Goal: Information Seeking & Learning: Learn about a topic

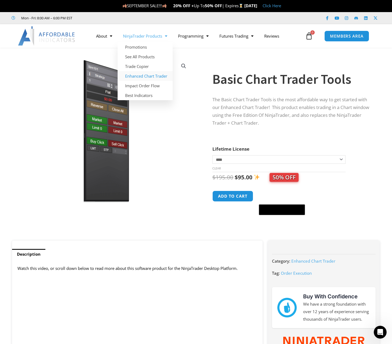
click at [148, 77] on link "Enhanced Chart Trader" at bounding box center [145, 76] width 55 height 10
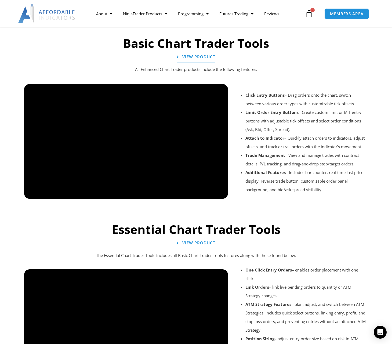
scroll to position [403, 0]
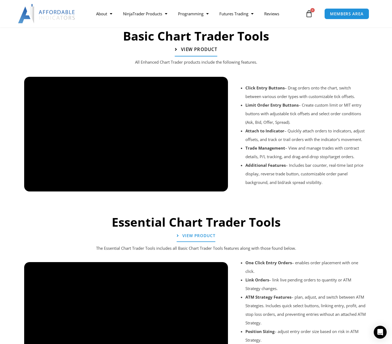
click at [195, 54] on link "View Product" at bounding box center [196, 49] width 42 height 13
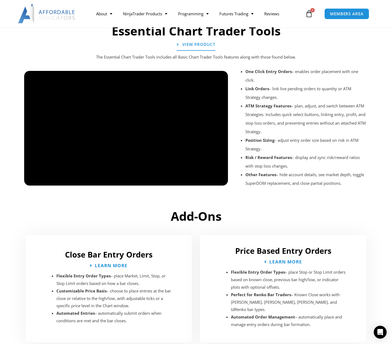
scroll to position [514, 0]
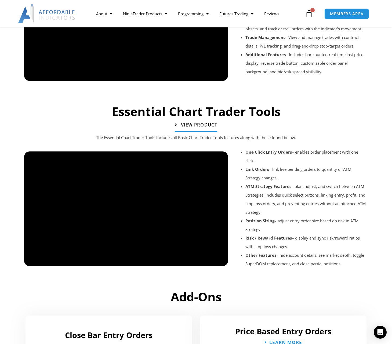
click at [184, 129] on link "View Product" at bounding box center [196, 125] width 42 height 13
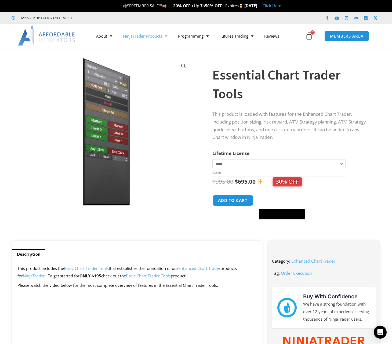
click at [139, 39] on link "NinjaTrader Products" at bounding box center [145, 36] width 55 height 12
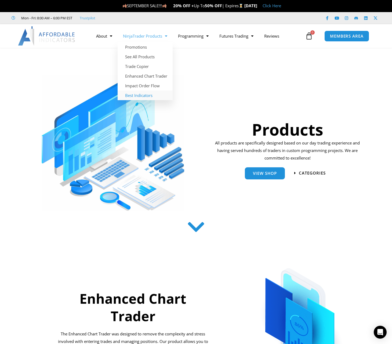
click at [154, 97] on link "Best Indicators" at bounding box center [145, 96] width 55 height 10
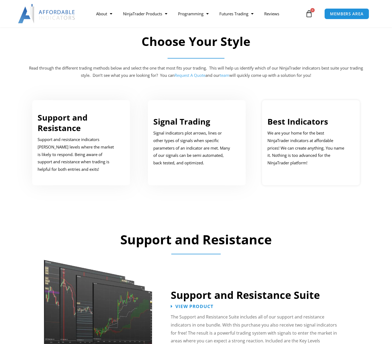
click at [311, 129] on div "Best Indicators We are your home for the best NinjaTrader indicators at afforda…" at bounding box center [307, 141] width 79 height 51
click at [302, 136] on p "We are your home for the best NinjaTrader indicators at affordable prices! We c…" at bounding box center [307, 148] width 79 height 37
click at [3, 171] on section "Choose Your Style Read through the different trading methods below and select t…" at bounding box center [196, 120] width 392 height 189
